Goal: Find specific page/section

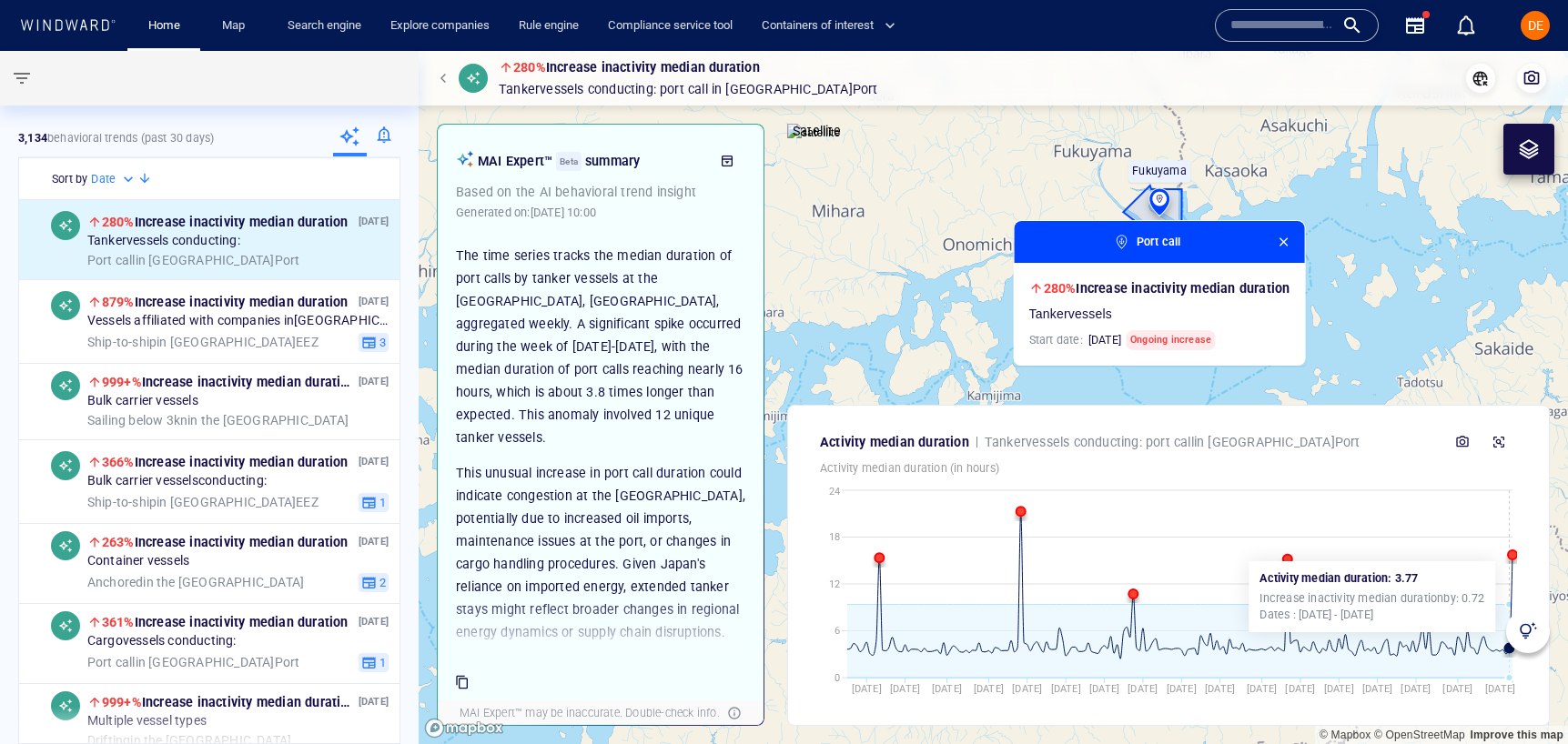
click at [1510, 552] on circle at bounding box center [1513, 555] width 10 height 10
click at [1510, 555] on circle at bounding box center [1513, 555] width 10 height 10
click at [1514, 555] on circle at bounding box center [1513, 555] width 10 height 10
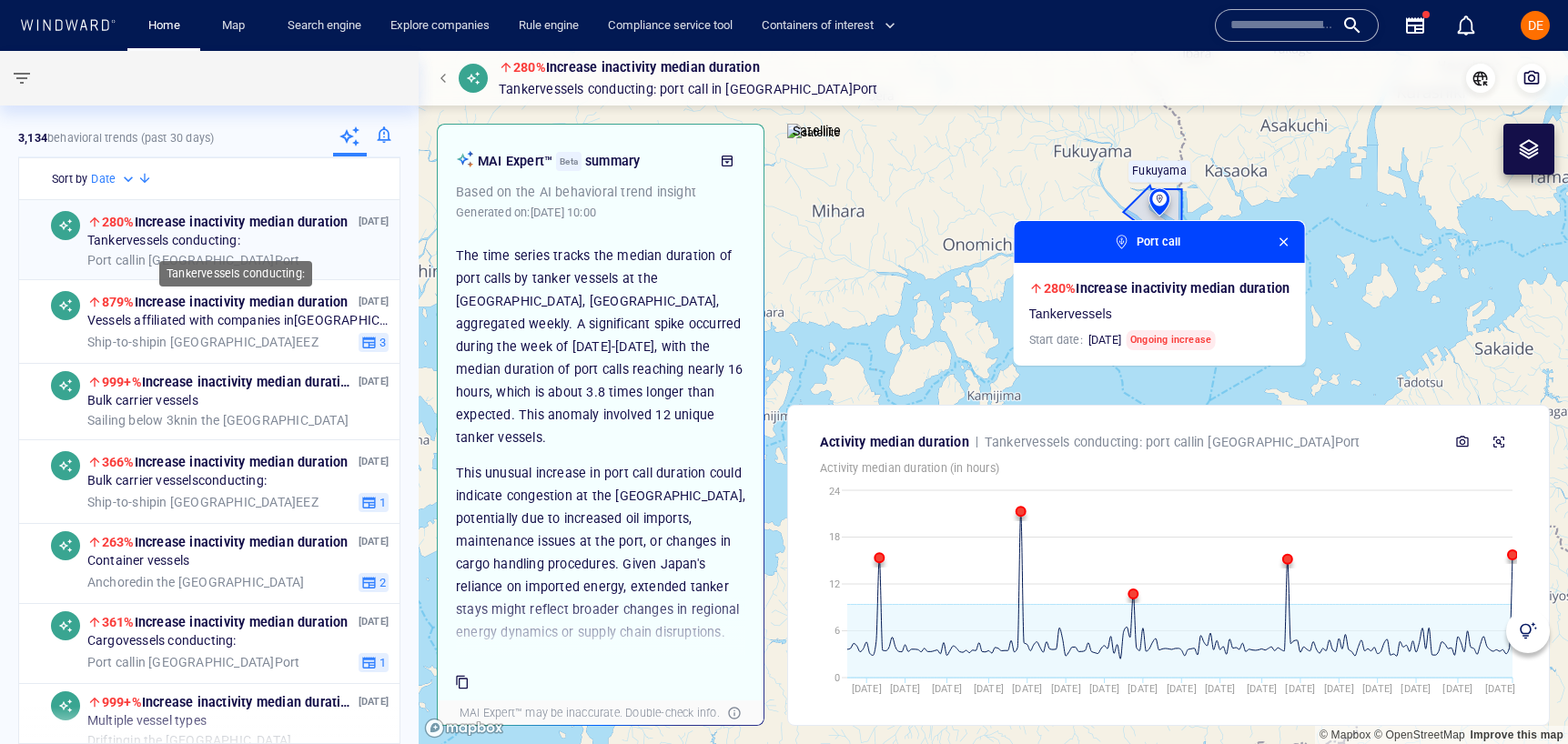
click at [299, 239] on div "Tanker vessels conducting:" at bounding box center [238, 240] width 301 height 16
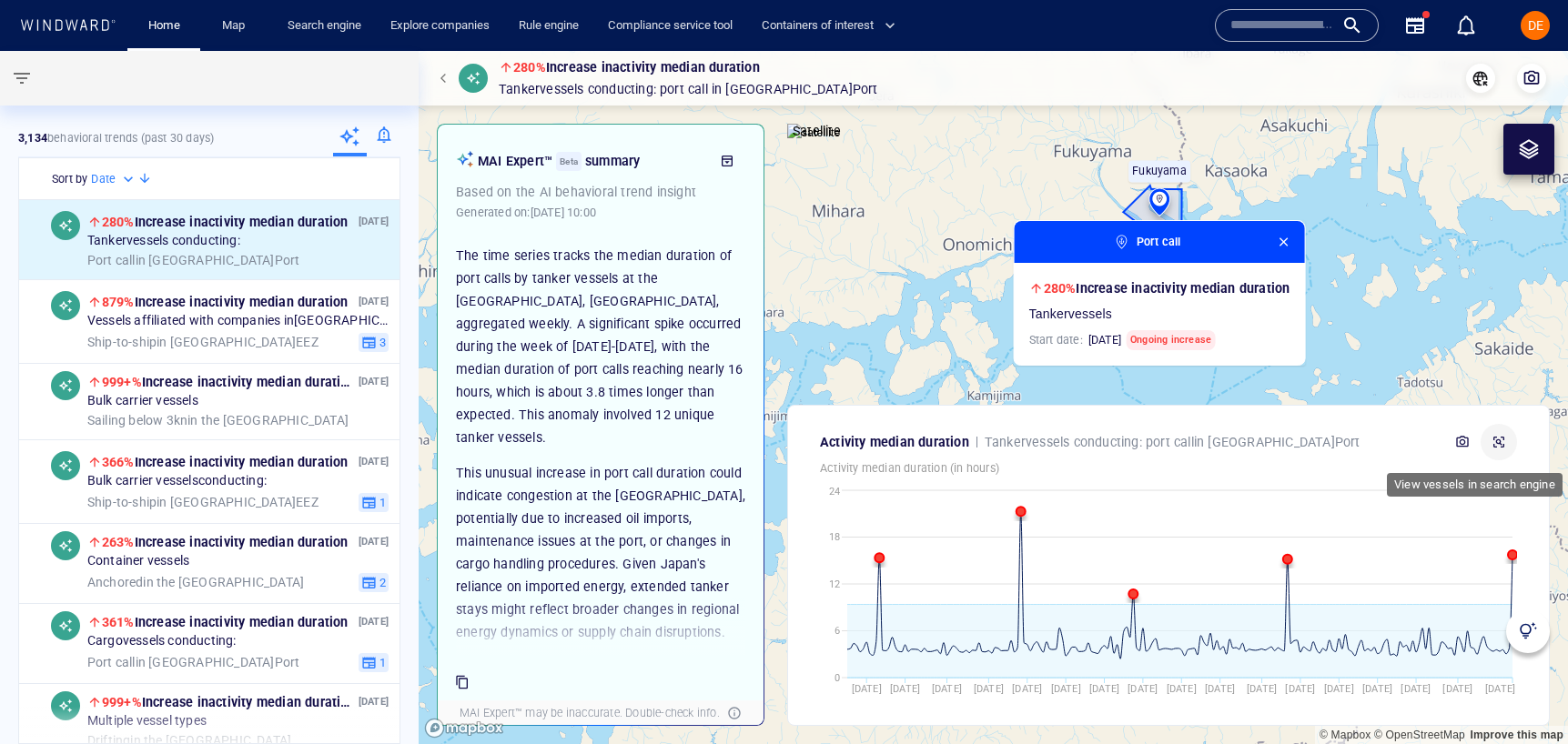
click at [1499, 442] on icon "button" at bounding box center [1498, 442] width 10 height 10
click at [1243, 20] on input "text" at bounding box center [1282, 25] width 104 height 28
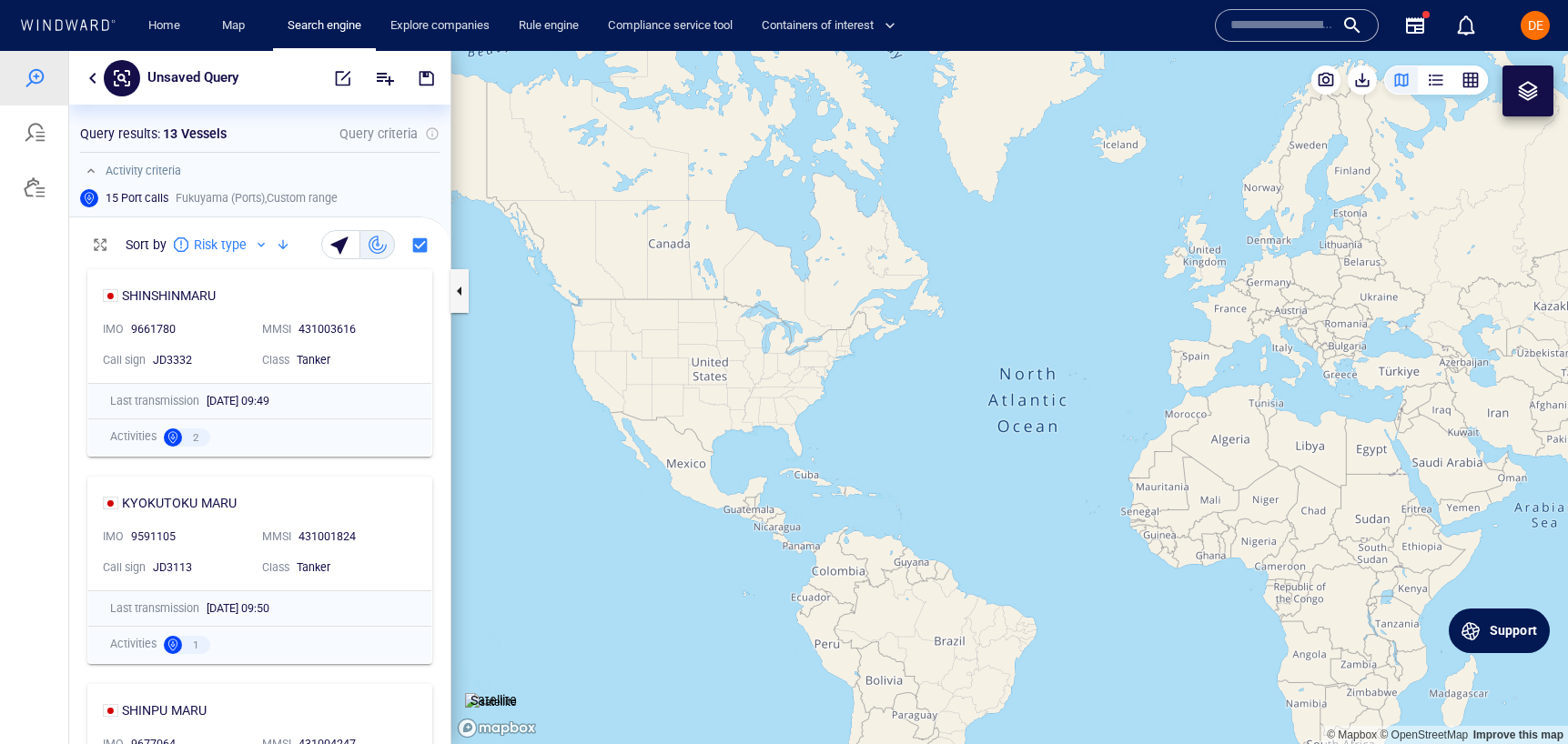
scroll to position [1, 1]
click at [1468, 81] on div "button" at bounding box center [1470, 79] width 18 height 18
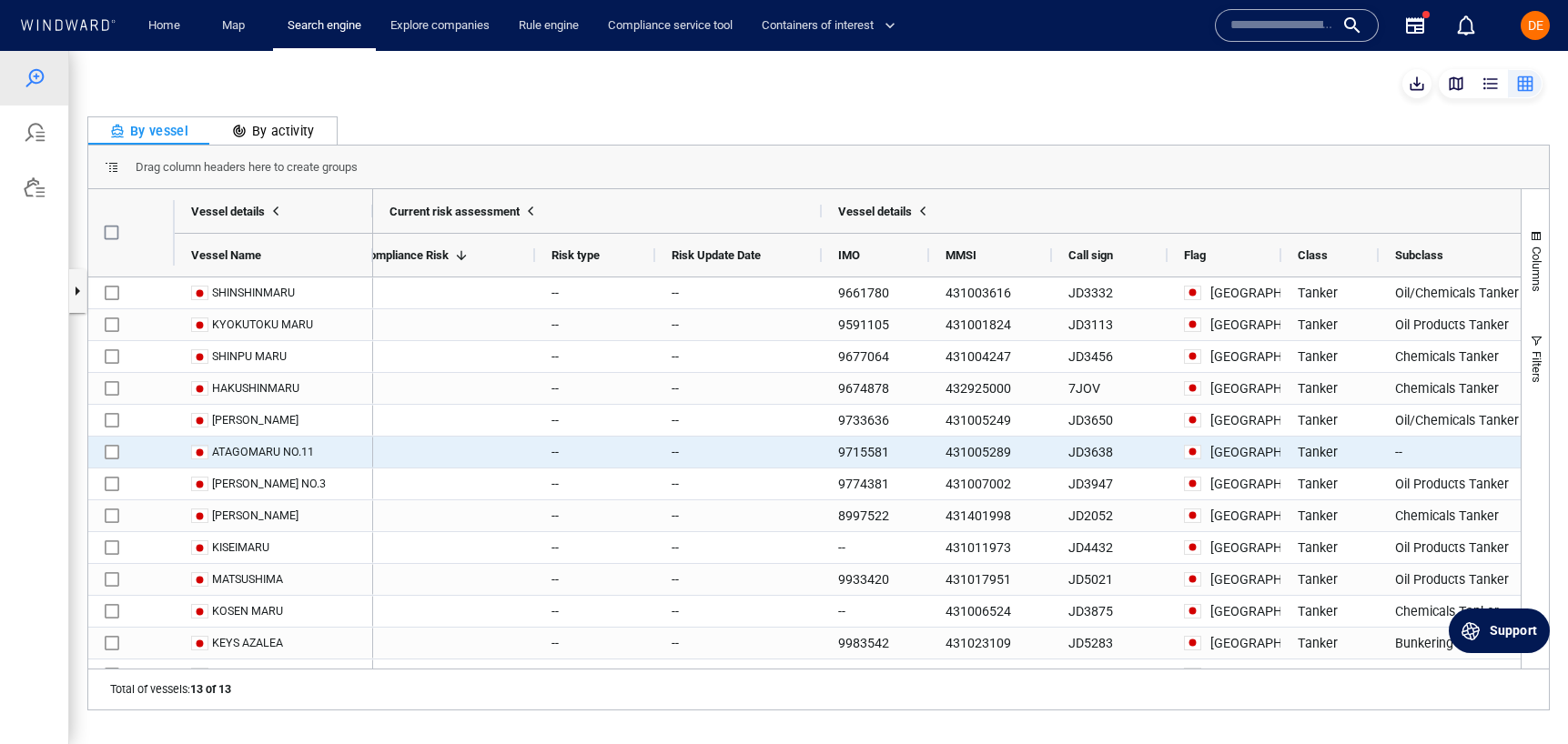
scroll to position [0, 0]
